Goal: Task Accomplishment & Management: Manage account settings

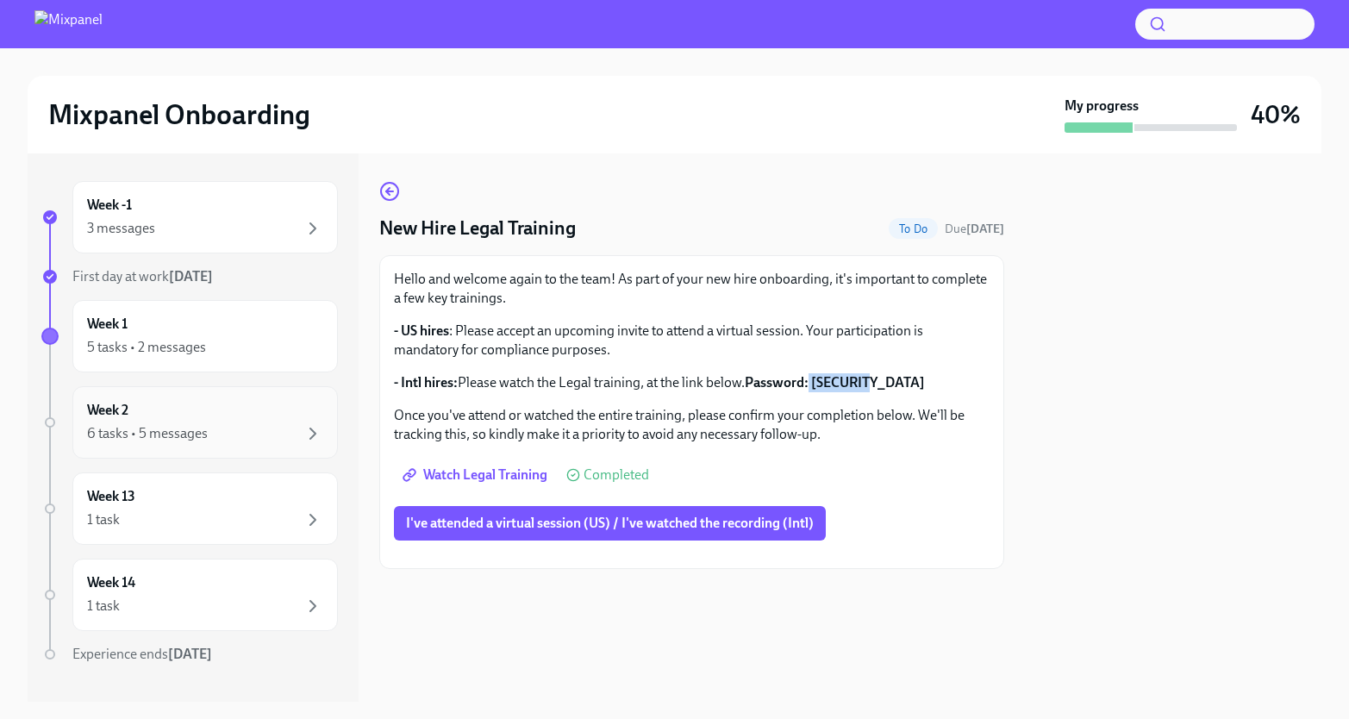
scroll to position [53, 0]
click at [176, 405] on div "Week 2 6 tasks • 5 messages" at bounding box center [205, 422] width 236 height 43
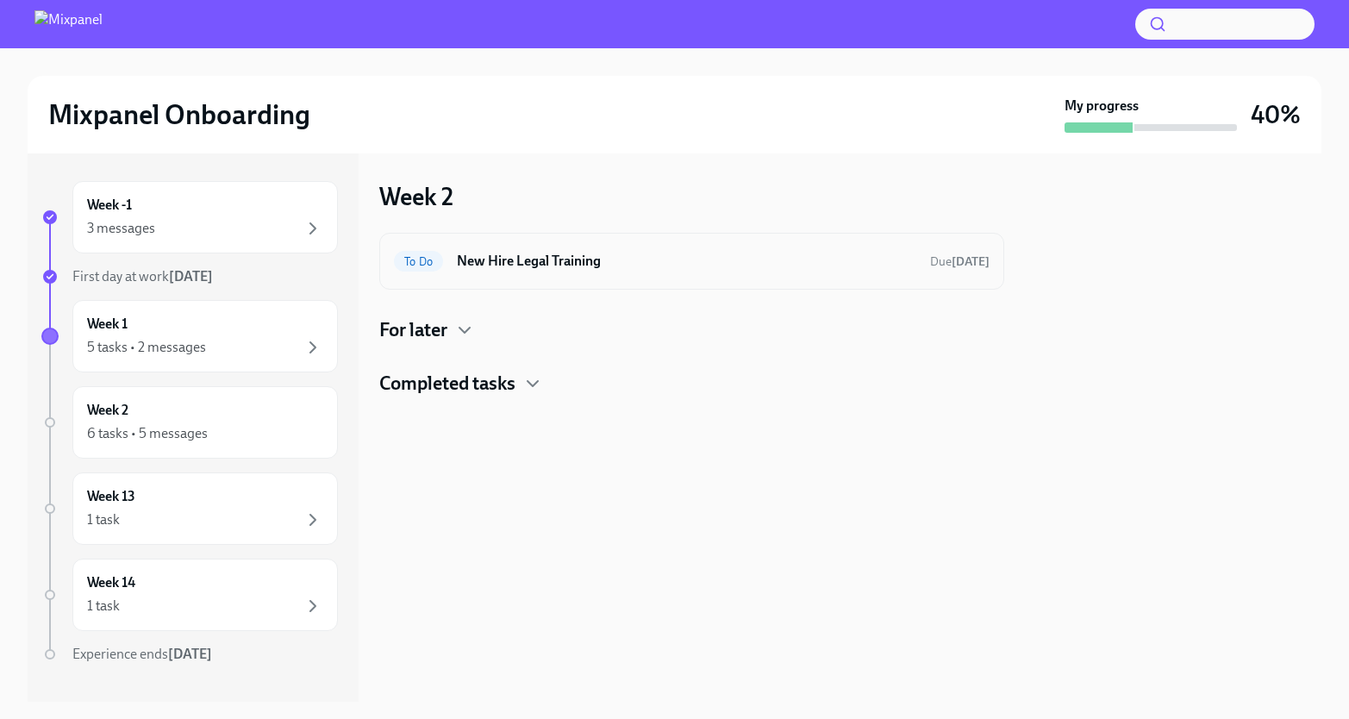
click at [520, 242] on div "To Do New Hire Legal Training Due [DATE]" at bounding box center [691, 261] width 625 height 57
click at [516, 255] on h6 "New Hire Legal Training" at bounding box center [686, 261] width 459 height 19
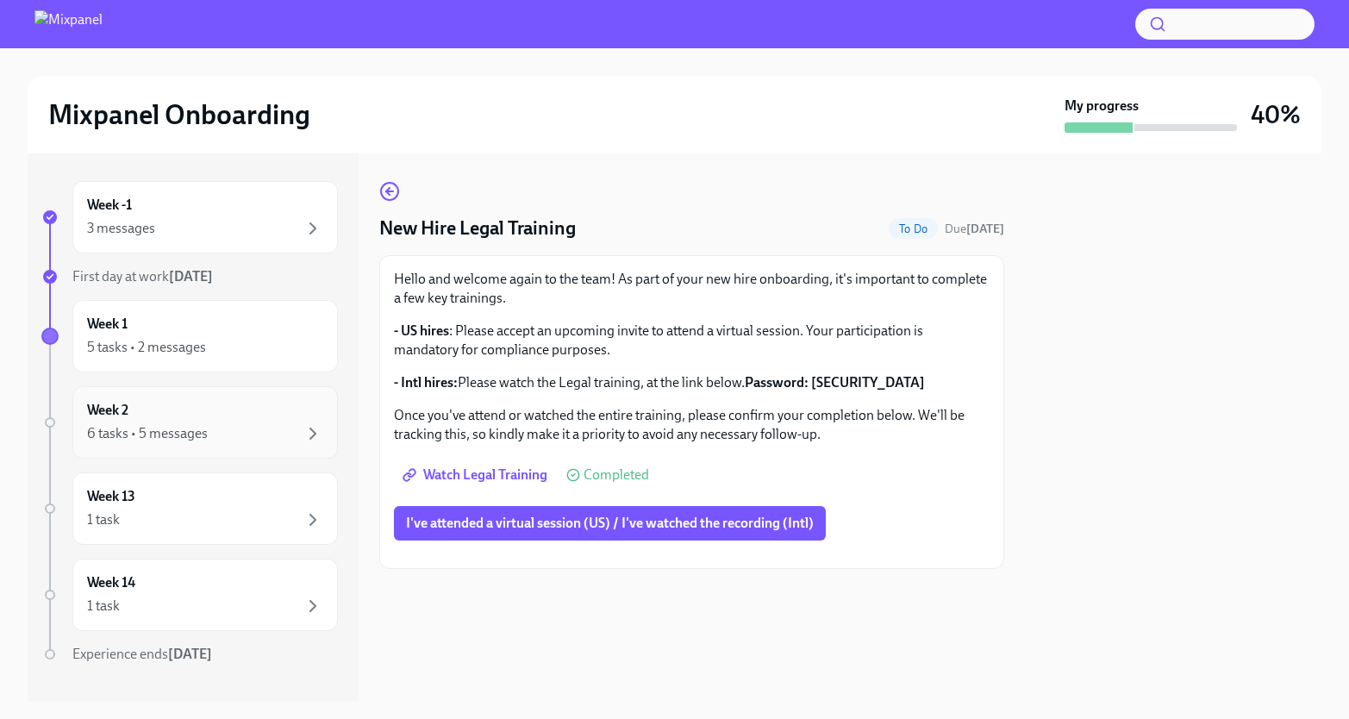
click at [160, 433] on div "6 tasks • 5 messages" at bounding box center [147, 433] width 121 height 19
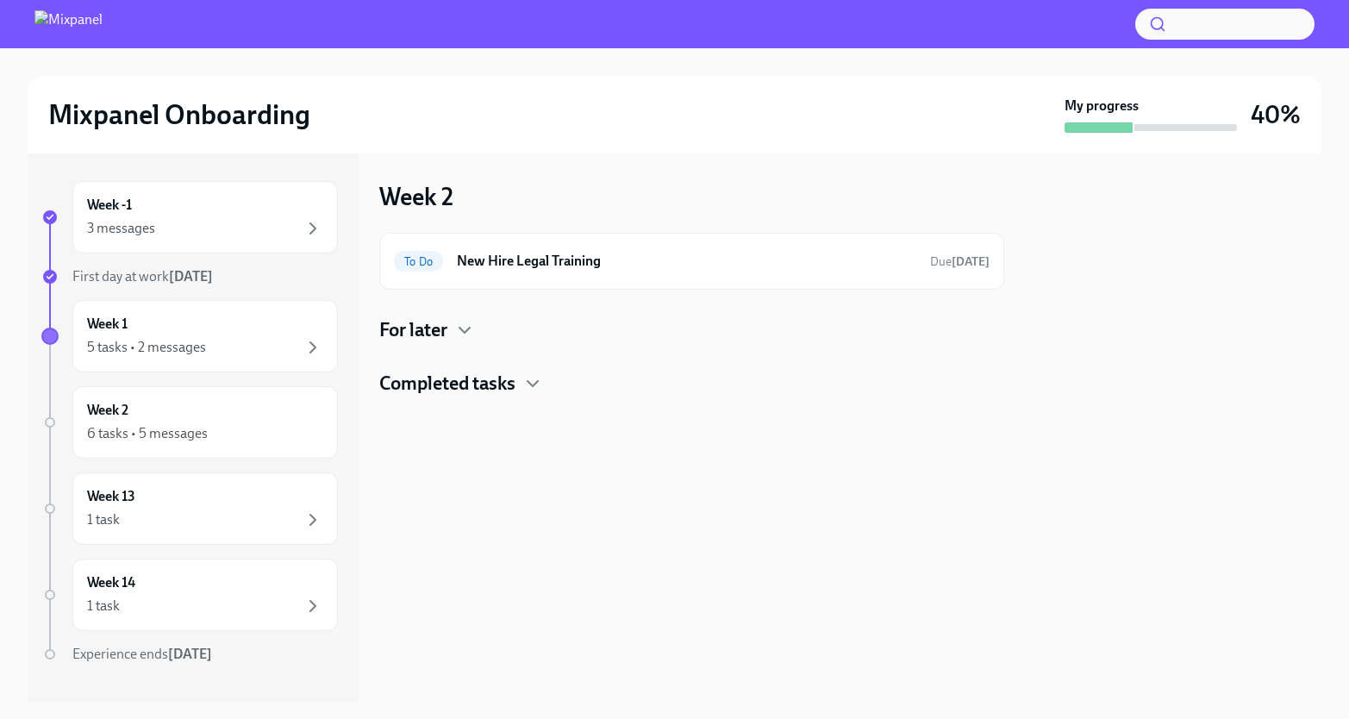
click at [403, 338] on h4 "For later" at bounding box center [413, 330] width 68 height 26
